Goal: Task Accomplishment & Management: Manage account settings

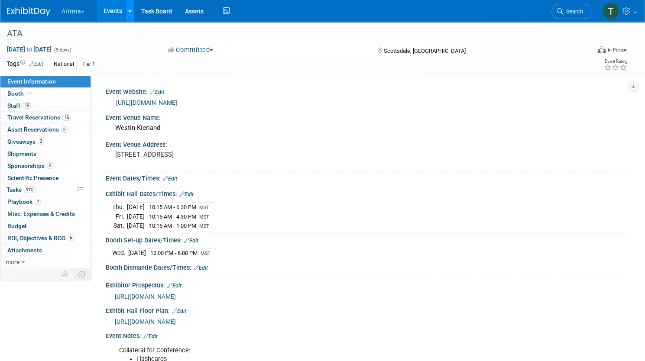
click at [132, 10] on icon at bounding box center [129, 12] width 3 height 6
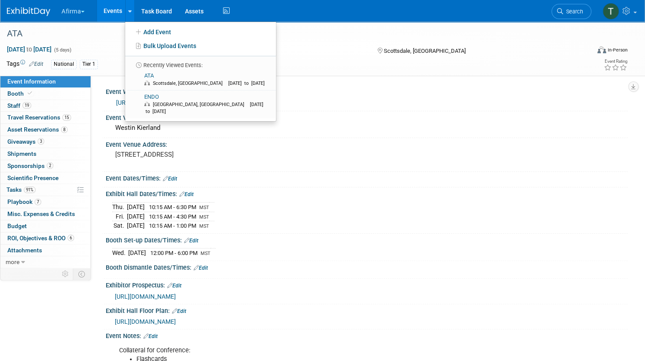
click at [95, 13] on button "Afirma" at bounding box center [78, 9] width 35 height 19
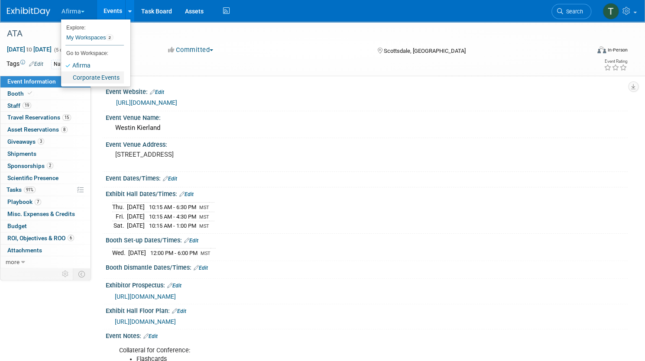
click at [119, 76] on link "Corporate Events" at bounding box center [92, 77] width 63 height 12
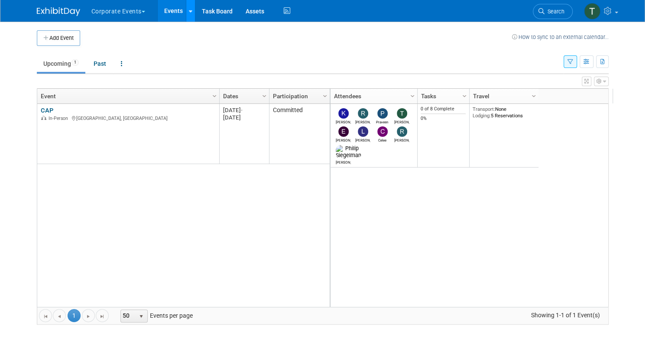
click at [189, 10] on icon at bounding box center [190, 12] width 3 height 6
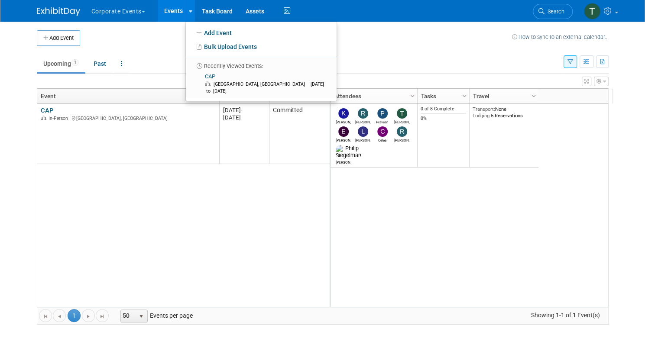
click at [142, 11] on span "button" at bounding box center [143, 12] width 3 height 2
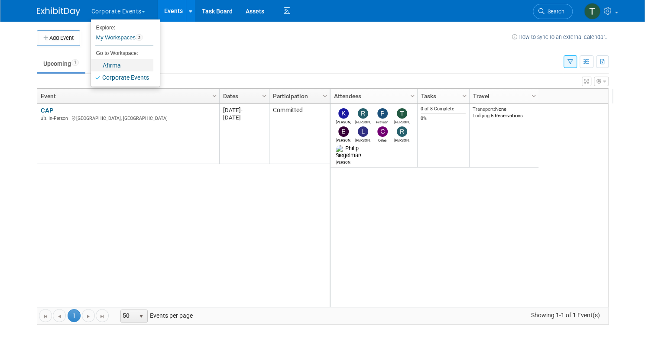
click at [104, 66] on link "Afirma" at bounding box center [122, 65] width 62 height 12
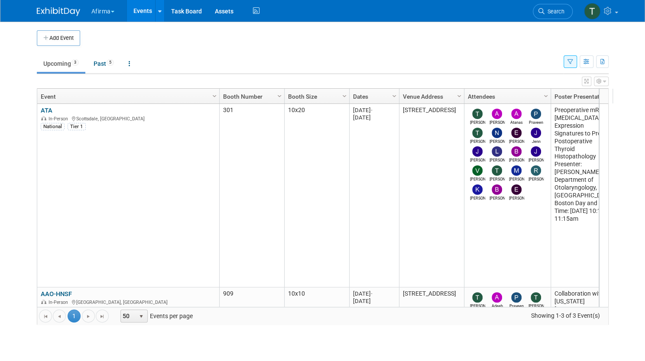
click at [42, 108] on link "ATA" at bounding box center [47, 110] width 12 height 8
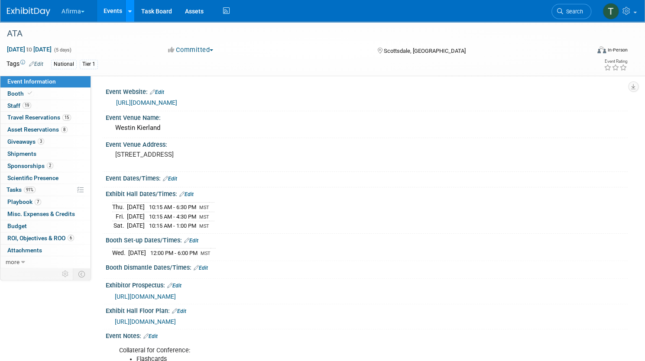
click at [132, 13] on icon at bounding box center [129, 12] width 3 height 6
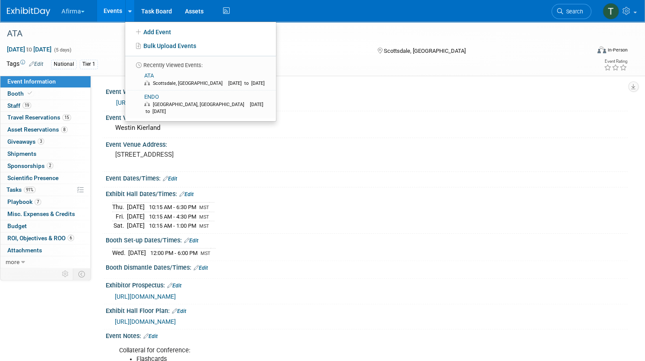
click at [84, 11] on span "button" at bounding box center [82, 12] width 3 height 2
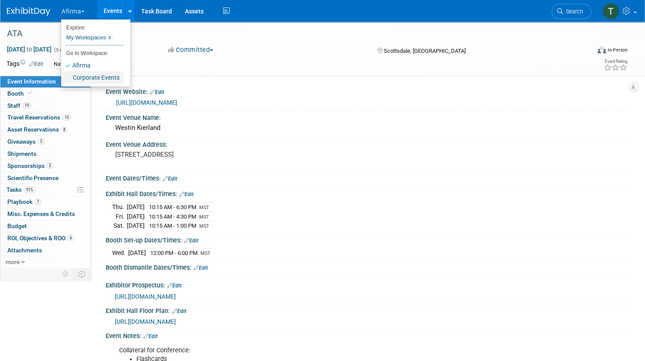
click at [109, 77] on link "Corporate Events" at bounding box center [92, 77] width 63 height 12
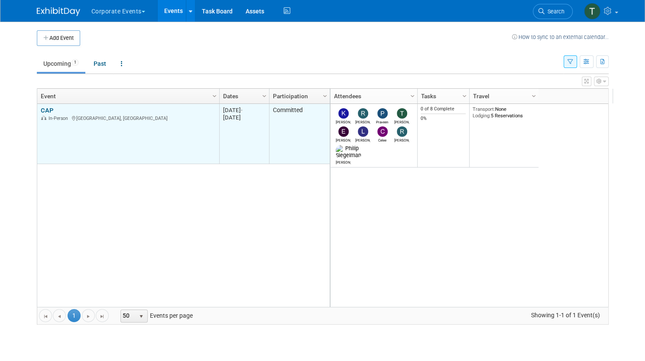
click at [39, 104] on td "CAP CAP In-Person Orlando, FL" at bounding box center [128, 134] width 182 height 60
click at [45, 108] on link "CAP" at bounding box center [47, 110] width 13 height 8
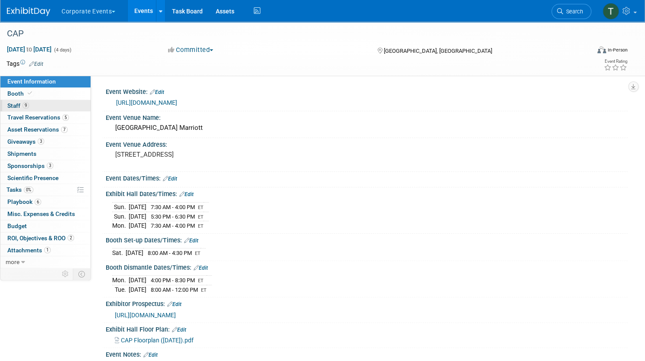
click at [83, 105] on link "9 Staff 9" at bounding box center [45, 106] width 90 height 12
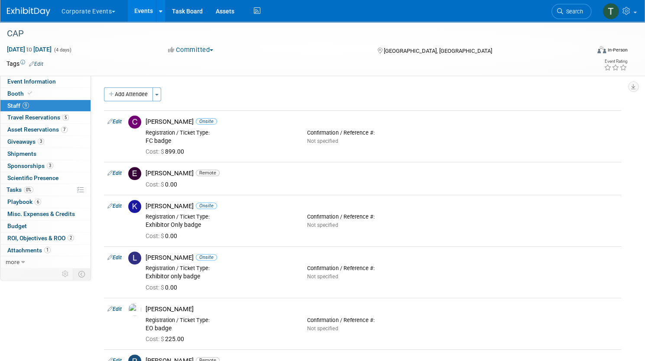
click at [429, 94] on div "Add Attendee Toggle Dropdown Quick -Tag Attendees Apply" at bounding box center [362, 94] width 517 height 14
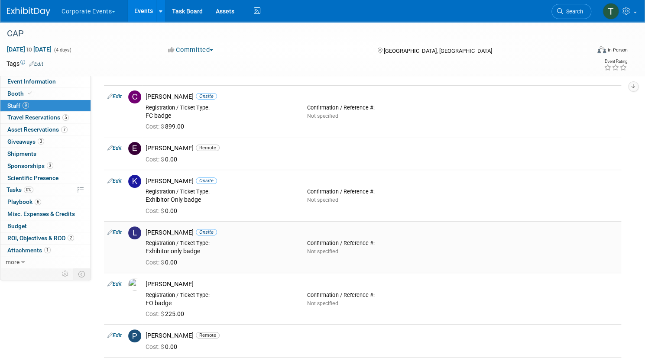
scroll to position [43, 0]
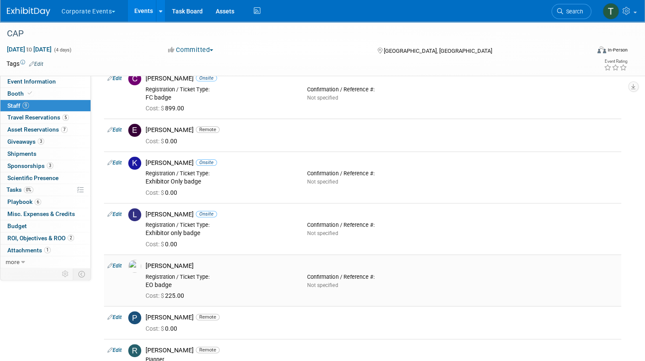
drag, startPoint x: 227, startPoint y: 261, endPoint x: 177, endPoint y: 262, distance: 50.2
click at [177, 262] on div "[PERSON_NAME]" at bounding box center [381, 266] width 472 height 8
copy div "[PERSON_NAME]"
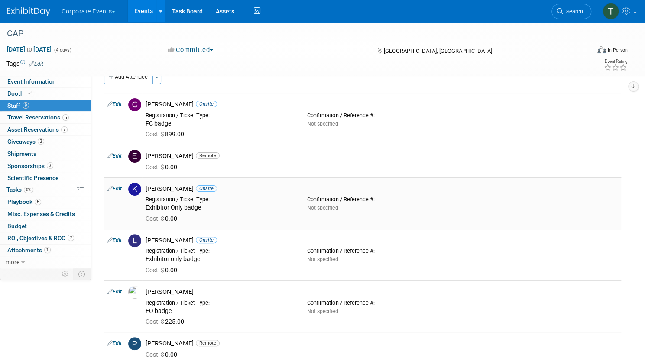
scroll to position [0, 0]
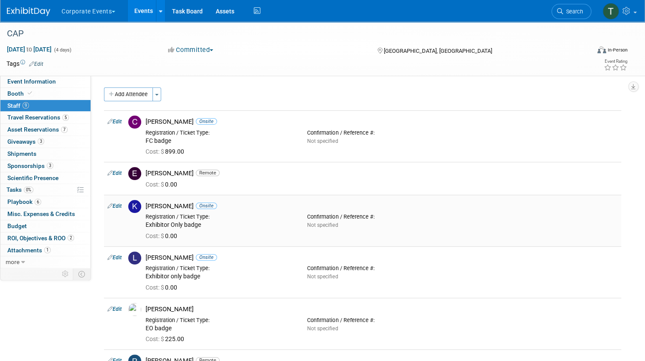
drag, startPoint x: 177, startPoint y: 206, endPoint x: 213, endPoint y: 206, distance: 35.9
click at [213, 206] on div "Keirsten Davis Onsite" at bounding box center [381, 206] width 472 height 8
drag, startPoint x: 177, startPoint y: 255, endPoint x: 217, endPoint y: 256, distance: 40.3
click at [217, 256] on div "Lisbet Blokdyk Onsite" at bounding box center [381, 258] width 472 height 8
copy div "Lisbet Blokdyk"
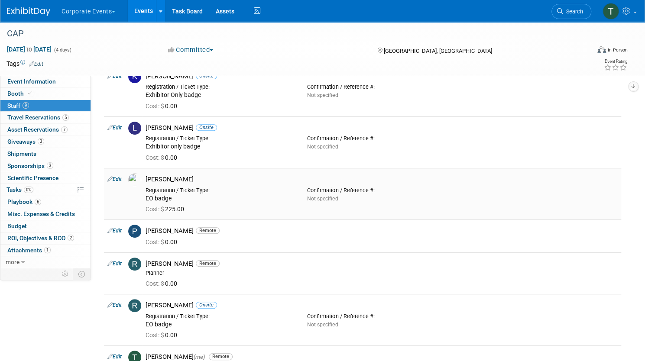
scroll to position [173, 0]
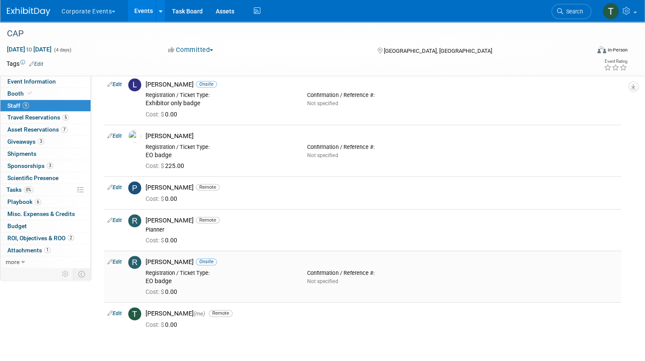
drag, startPoint x: 211, startPoint y: 261, endPoint x: 177, endPoint y: 259, distance: 33.4
click at [177, 259] on div "Ryan Gibson Onsite" at bounding box center [381, 262] width 472 height 8
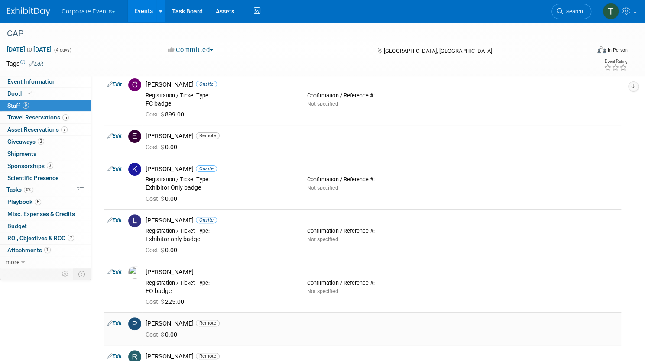
scroll to position [130, 0]
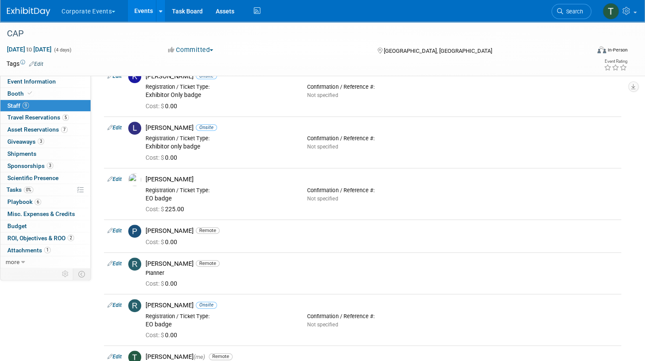
copy div "Ryan Gibson"
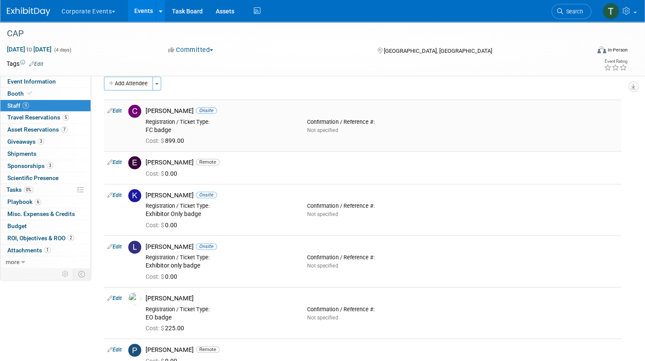
scroll to position [0, 0]
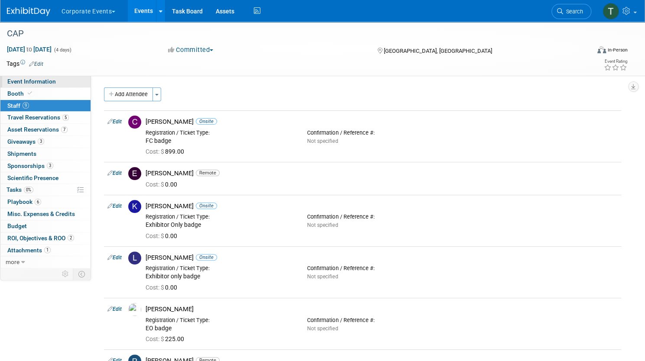
click at [52, 82] on span "Event Information" at bounding box center [31, 81] width 48 height 7
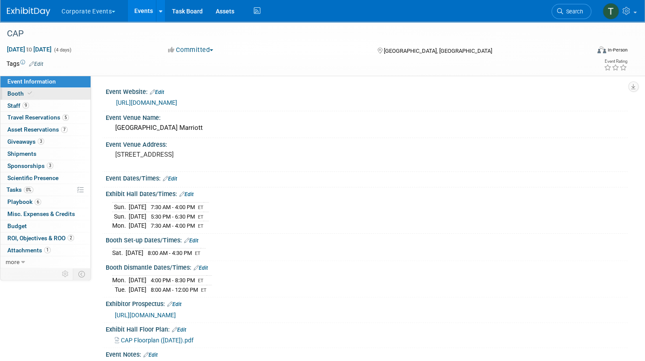
click at [70, 96] on link "Booth" at bounding box center [45, 94] width 90 height 12
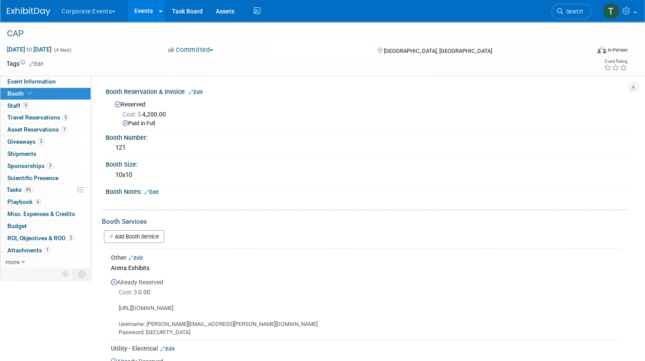
click at [53, 164] on span "Sponsorships 3" at bounding box center [30, 165] width 46 height 7
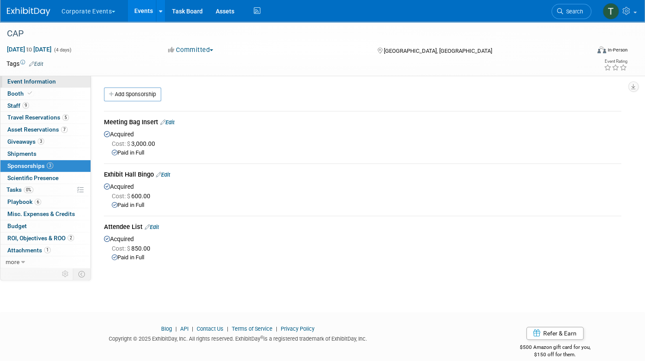
click at [56, 81] on span "Event Information" at bounding box center [31, 81] width 48 height 7
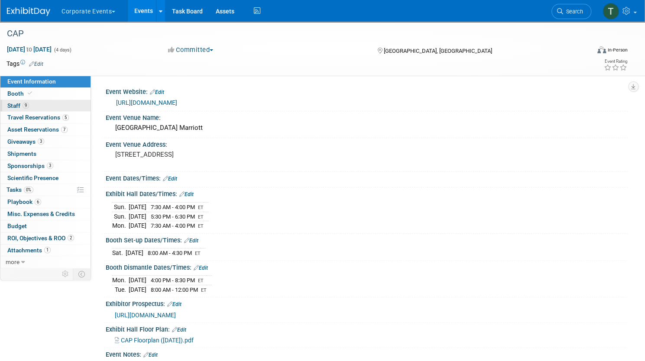
click at [73, 111] on link "9 Staff 9" at bounding box center [45, 106] width 90 height 12
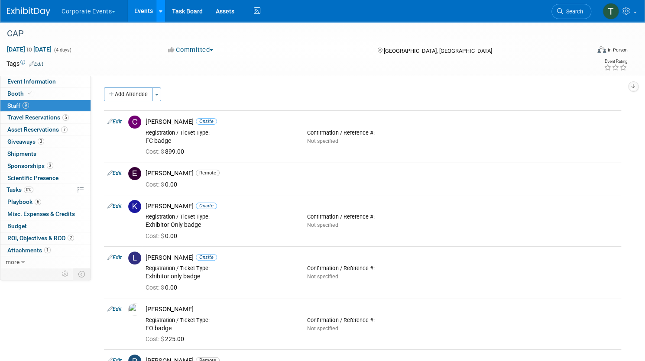
click at [165, 10] on link at bounding box center [160, 11] width 9 height 22
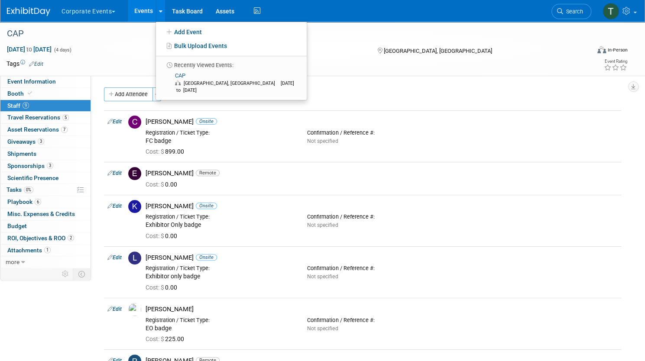
click at [126, 8] on button "Corporate Events" at bounding box center [93, 9] width 65 height 19
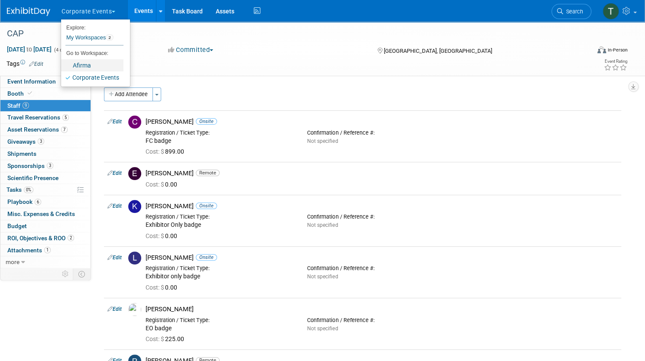
click at [113, 64] on link "Afirma" at bounding box center [92, 65] width 62 height 12
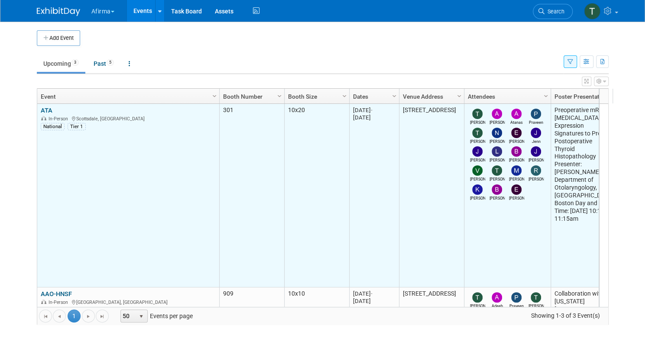
click at [46, 104] on td "ATA ATA In-Person [GEOGRAPHIC_DATA], [GEOGRAPHIC_DATA] National Tier 1" at bounding box center [128, 196] width 182 height 184
click at [42, 106] on link "ATA" at bounding box center [47, 110] width 12 height 8
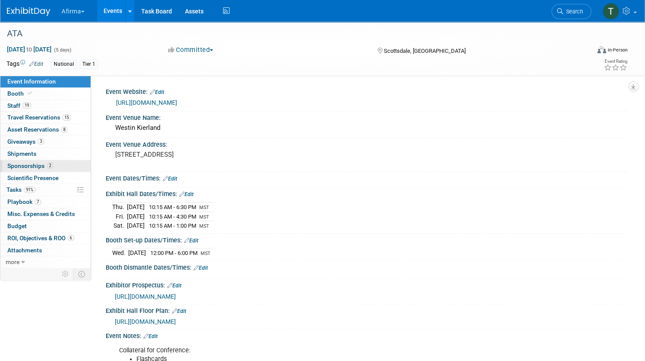
click at [53, 163] on span "2" at bounding box center [50, 165] width 6 height 6
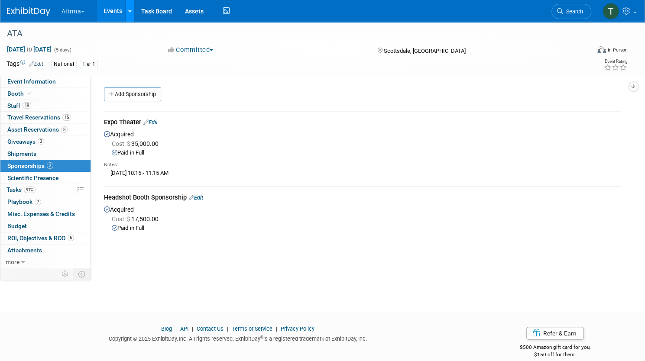
click at [132, 13] on icon at bounding box center [129, 12] width 3 height 6
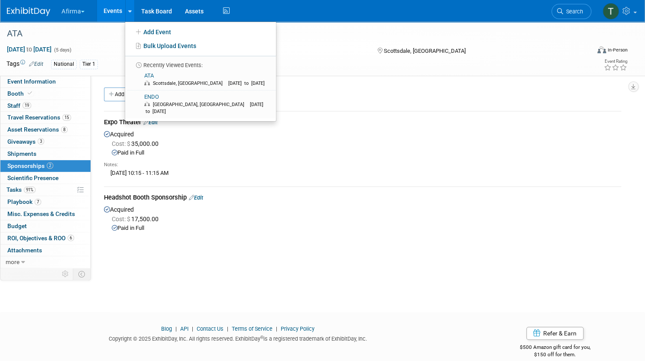
click at [95, 7] on button "Afirma" at bounding box center [78, 9] width 35 height 19
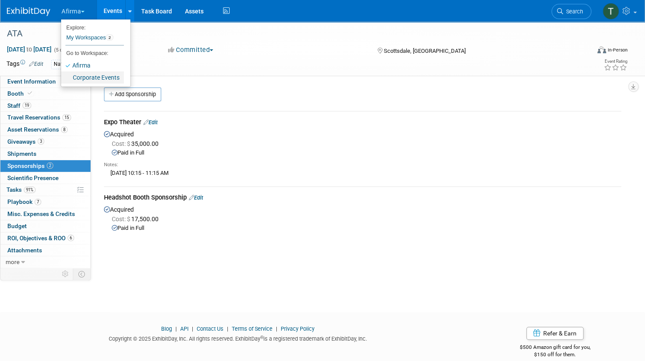
click at [109, 80] on link "Corporate Events" at bounding box center [92, 77] width 63 height 12
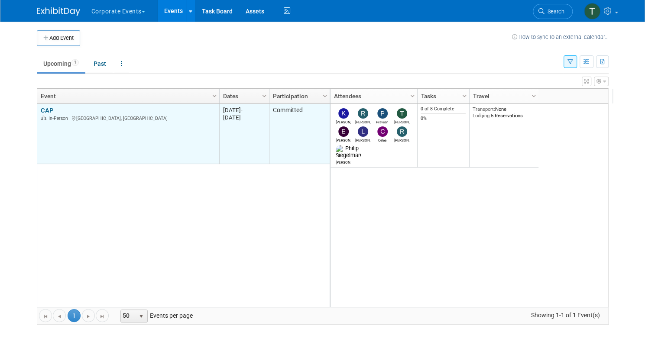
click at [42, 106] on link "CAP" at bounding box center [47, 110] width 13 height 8
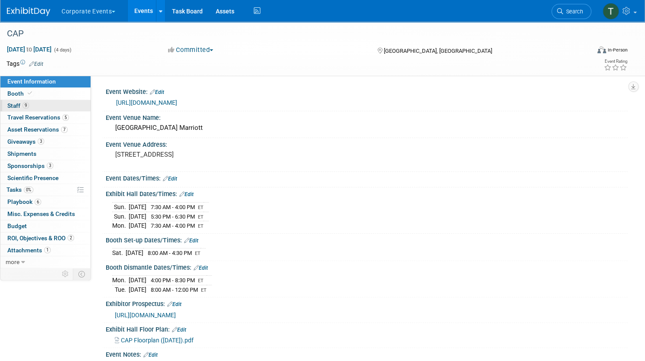
click at [71, 101] on link "9 Staff 9" at bounding box center [45, 106] width 90 height 12
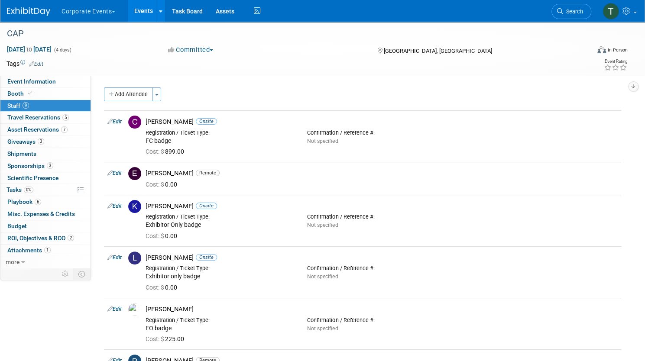
click at [115, 12] on span "button" at bounding box center [113, 12] width 3 height 2
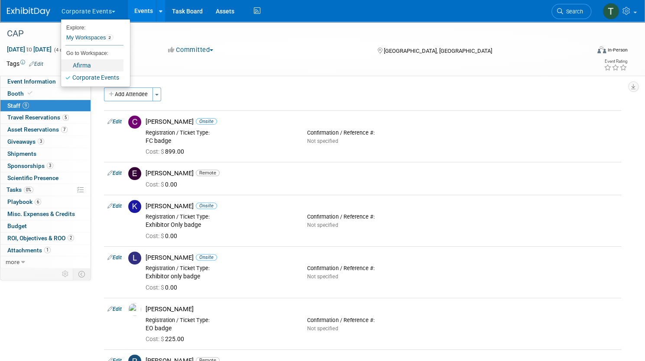
click at [113, 62] on link "Afirma" at bounding box center [92, 65] width 62 height 12
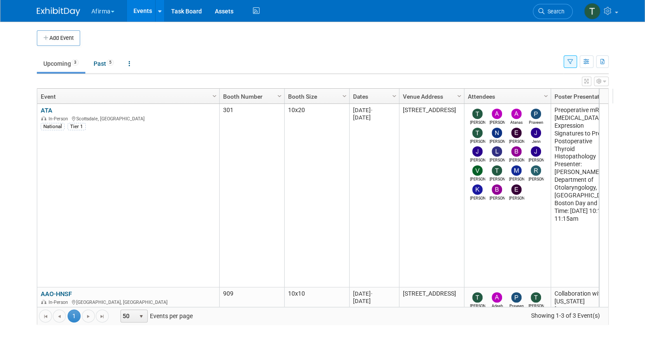
click at [44, 106] on link "ATA" at bounding box center [47, 110] width 12 height 8
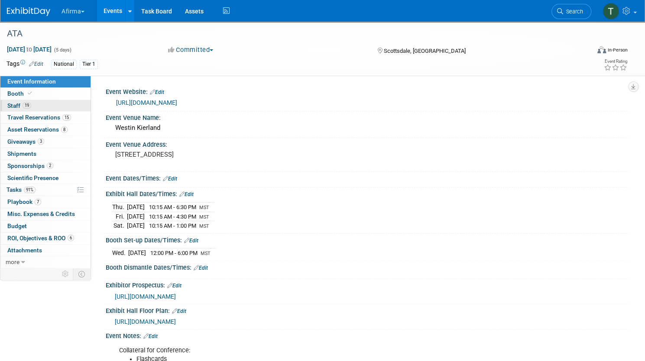
click at [71, 105] on link "19 Staff 19" at bounding box center [45, 106] width 90 height 12
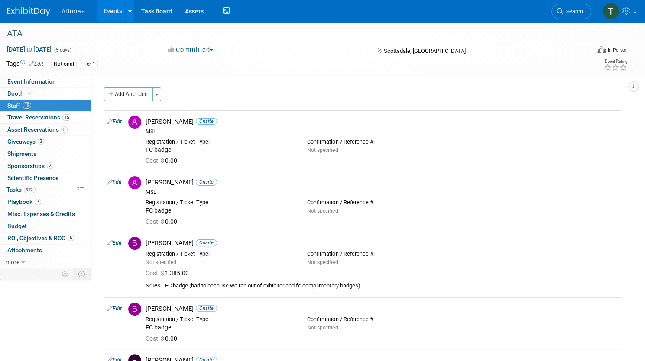
click at [258, 97] on div "Add Attendee Toggle Dropdown Quick -Tag Attendees Apply" at bounding box center [362, 94] width 517 height 14
